Goal: Download file/media

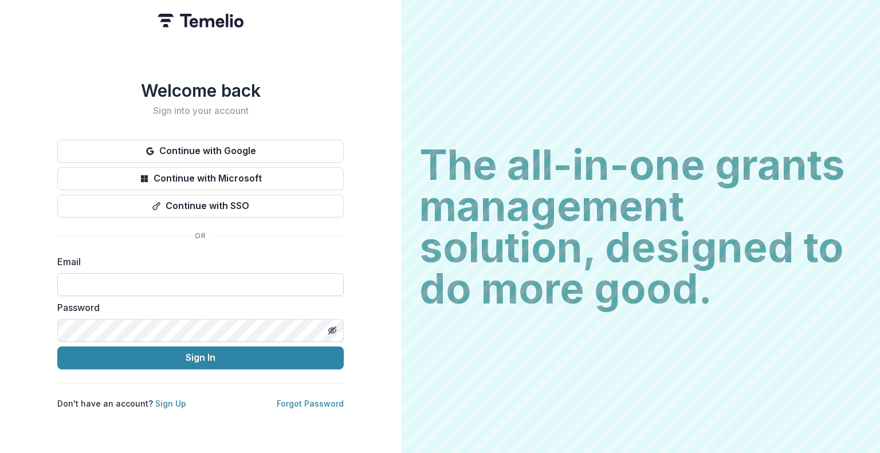
click at [134, 275] on input at bounding box center [200, 284] width 286 height 23
type input "**********"
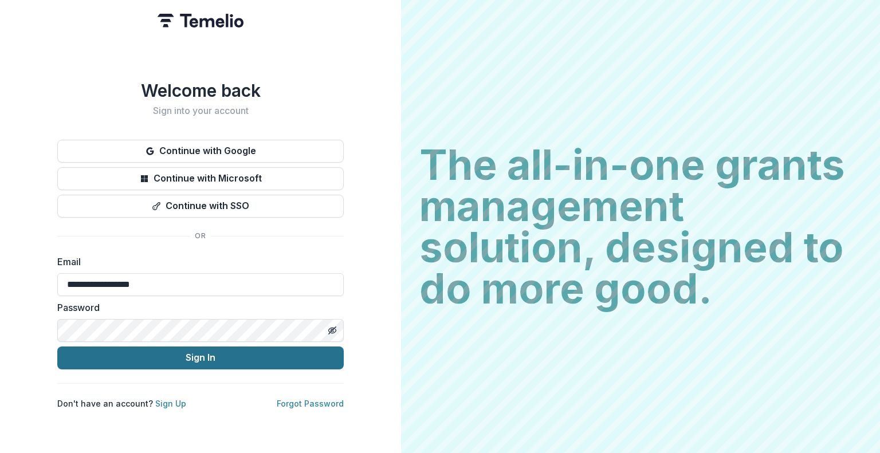
click at [114, 356] on button "Sign In" at bounding box center [200, 357] width 286 height 23
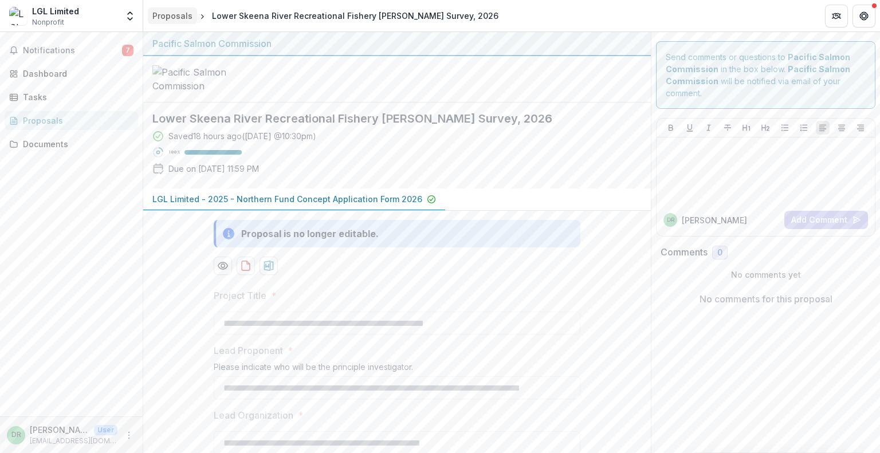
click at [179, 12] on div "Proposals" at bounding box center [172, 16] width 40 height 12
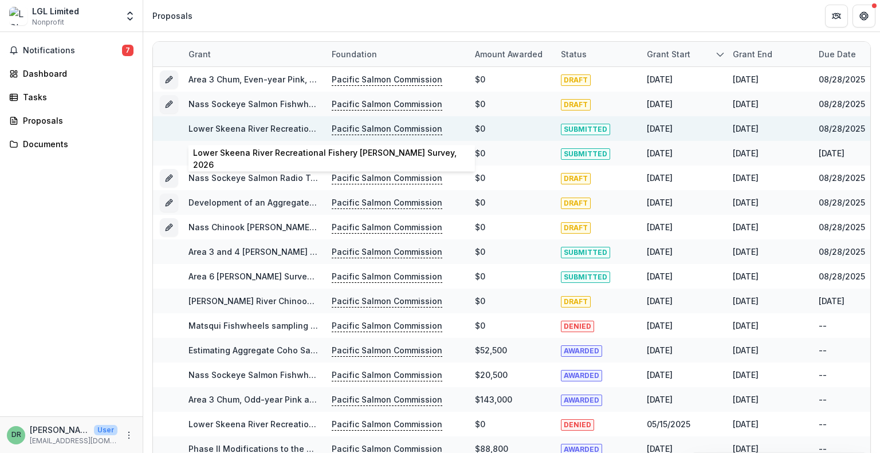
click at [283, 129] on link "Lower Skeena River Recreational Fishery [PERSON_NAME] Survey, 2026" at bounding box center [331, 129] width 286 height 10
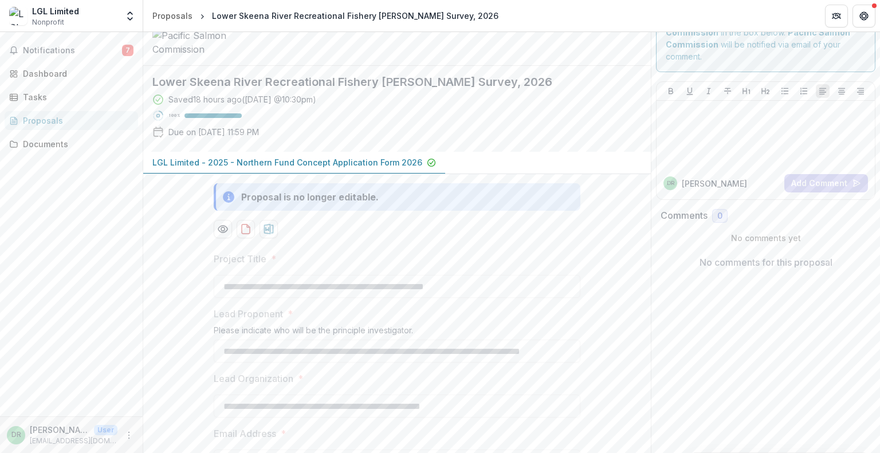
scroll to position [38, 0]
click at [243, 233] on icon "download-proposal" at bounding box center [245, 227] width 11 height 11
